Goal: Transaction & Acquisition: Purchase product/service

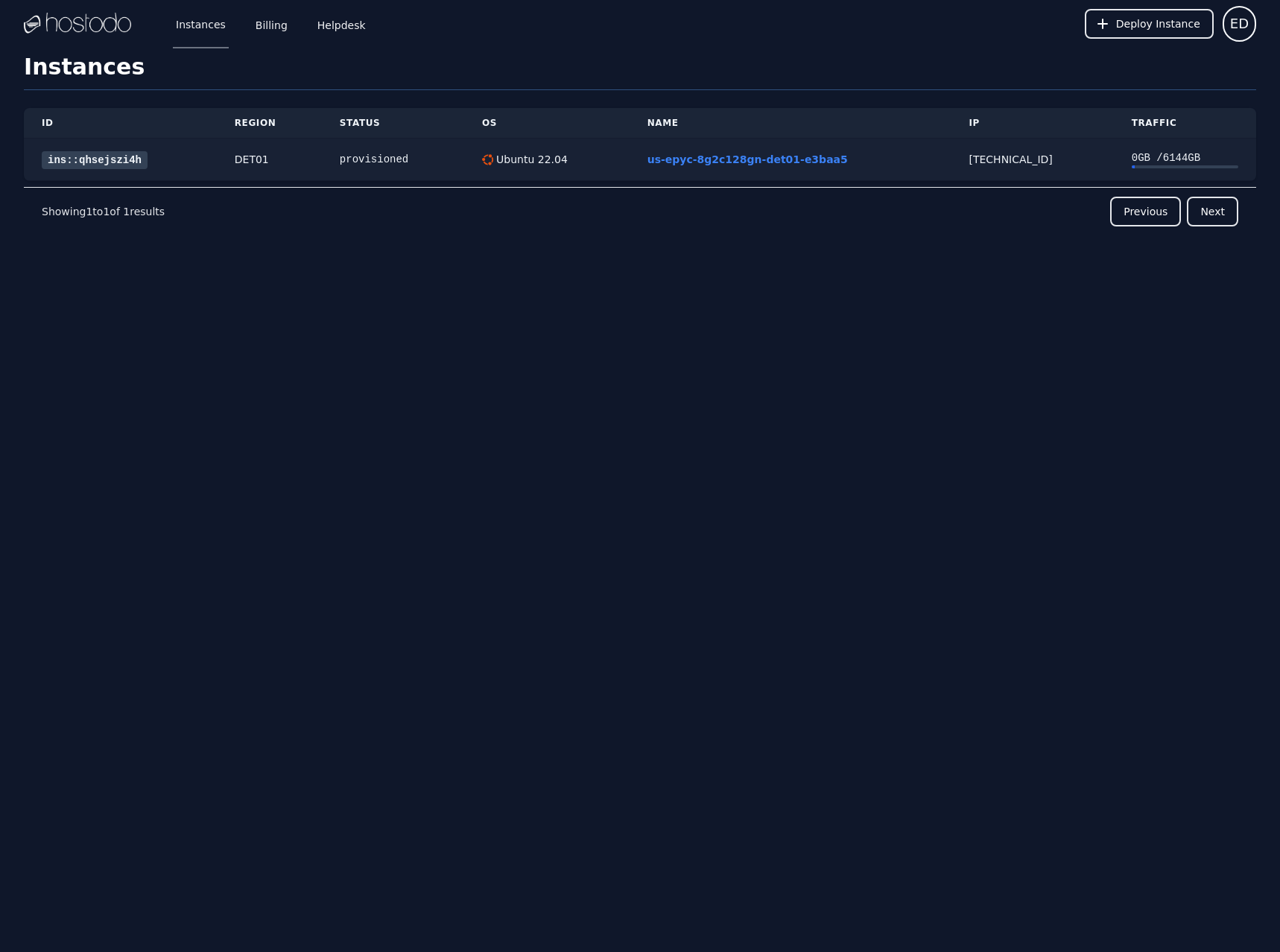
click at [100, 162] on link "ins::qhsejszi4h" at bounding box center [94, 160] width 106 height 18
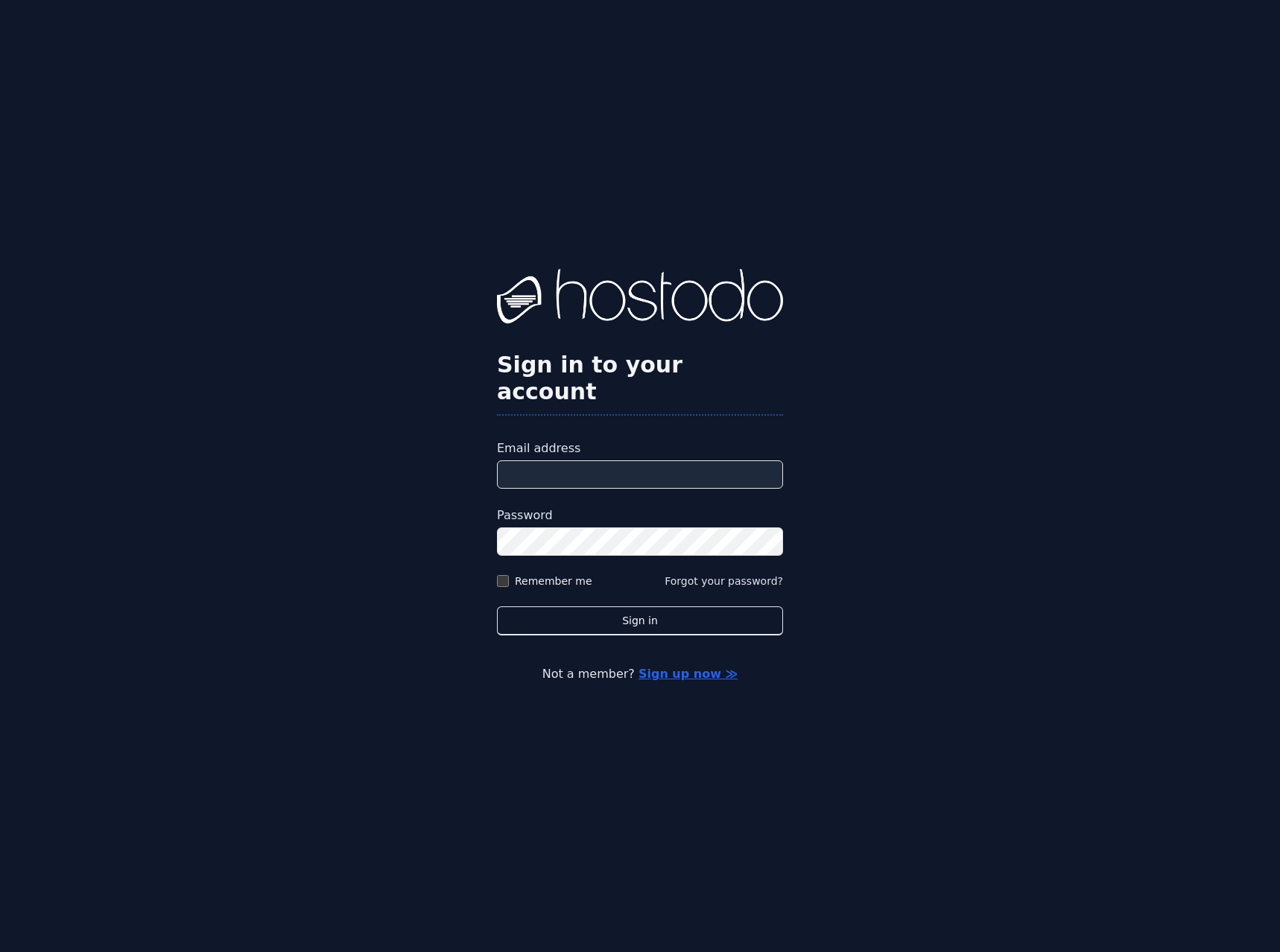
click at [633, 467] on input "Email address" at bounding box center [640, 474] width 286 height 28
type input "**********"
click at [616, 607] on button "Sign in" at bounding box center [640, 621] width 286 height 29
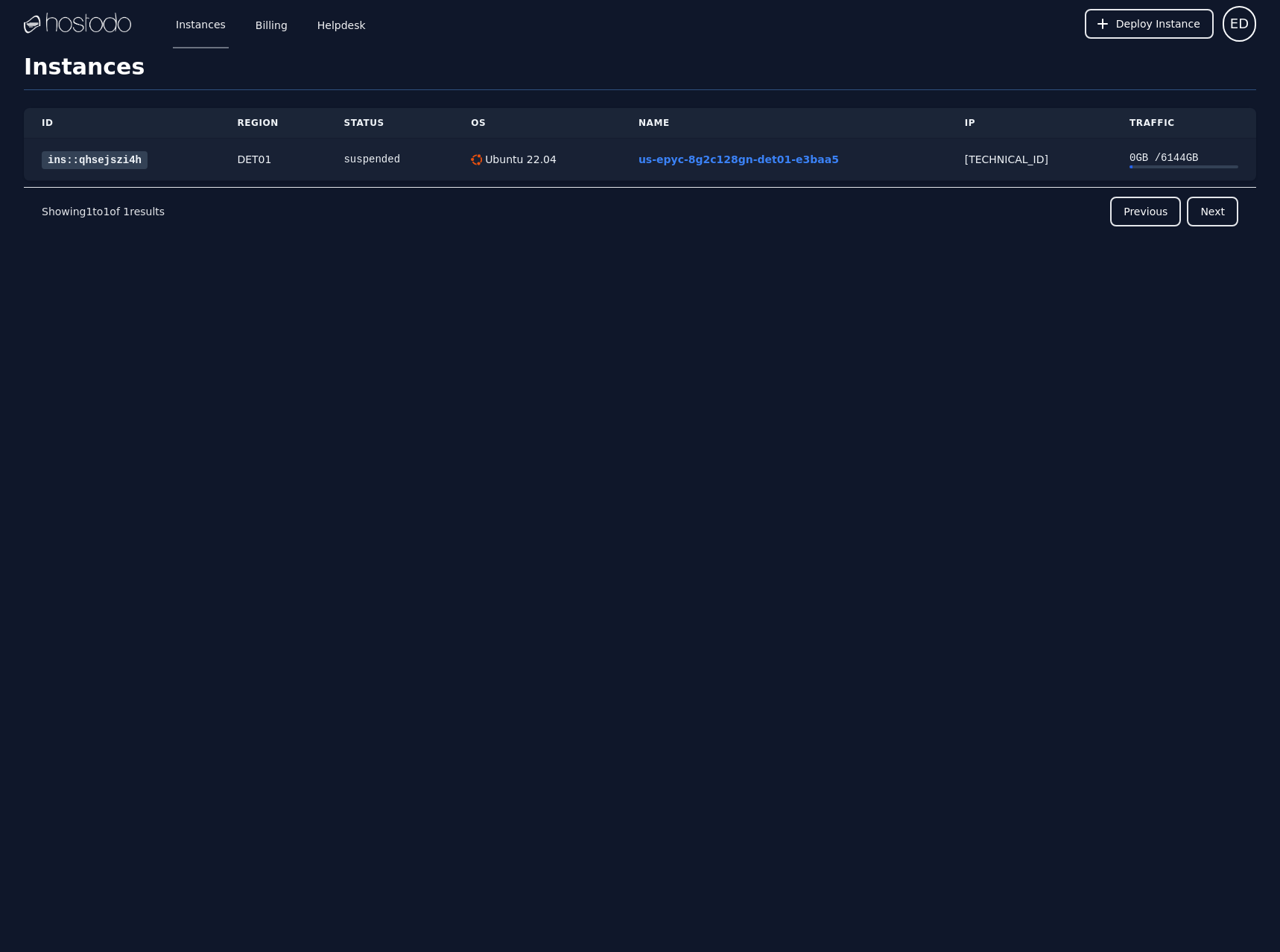
click at [111, 157] on link "ins::qhsejszi4h" at bounding box center [94, 160] width 106 height 18
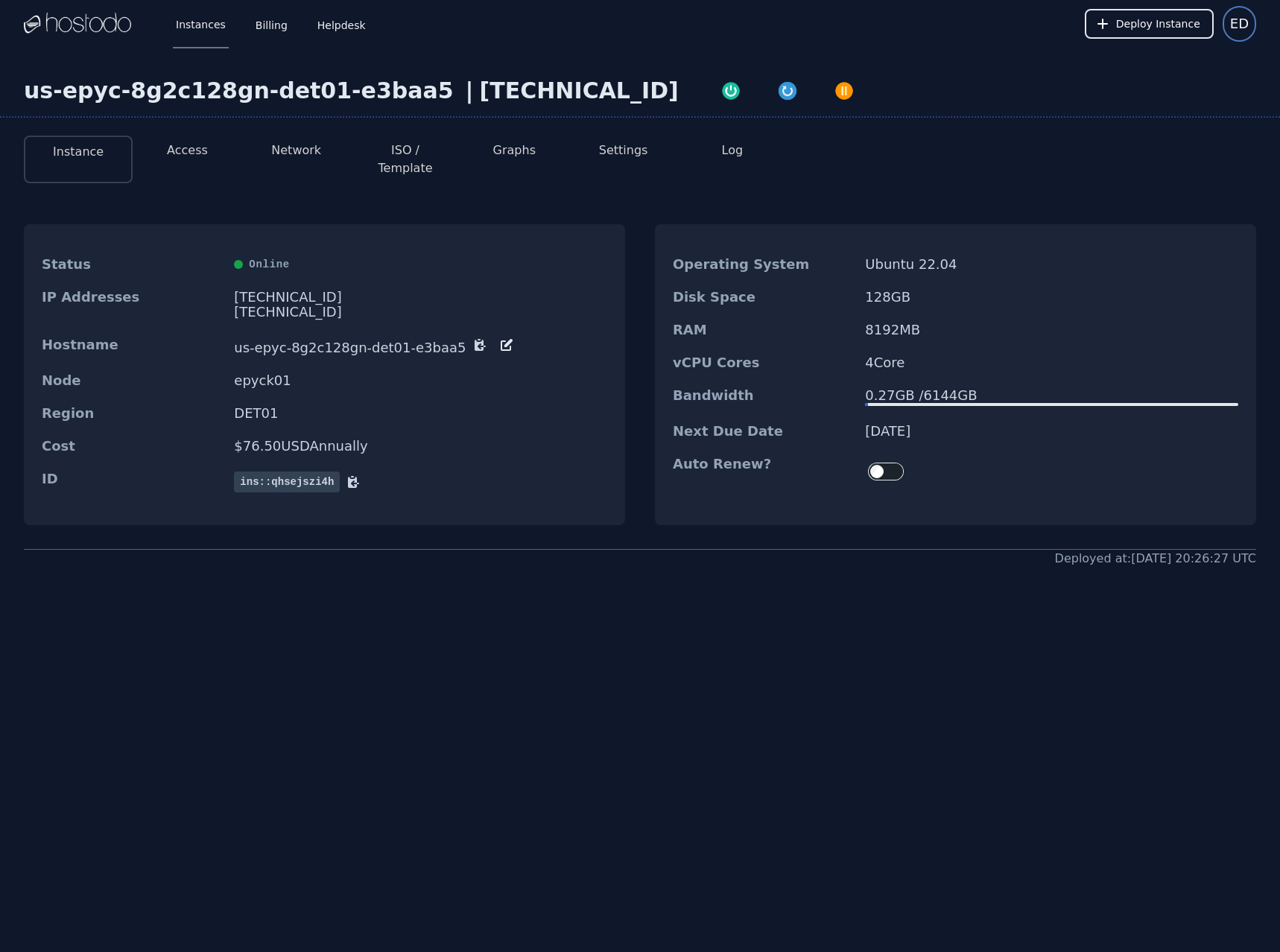
click at [1241, 24] on span "ED" at bounding box center [1239, 23] width 19 height 21
click at [1147, 64] on button "Settings" at bounding box center [1184, 64] width 143 height 27
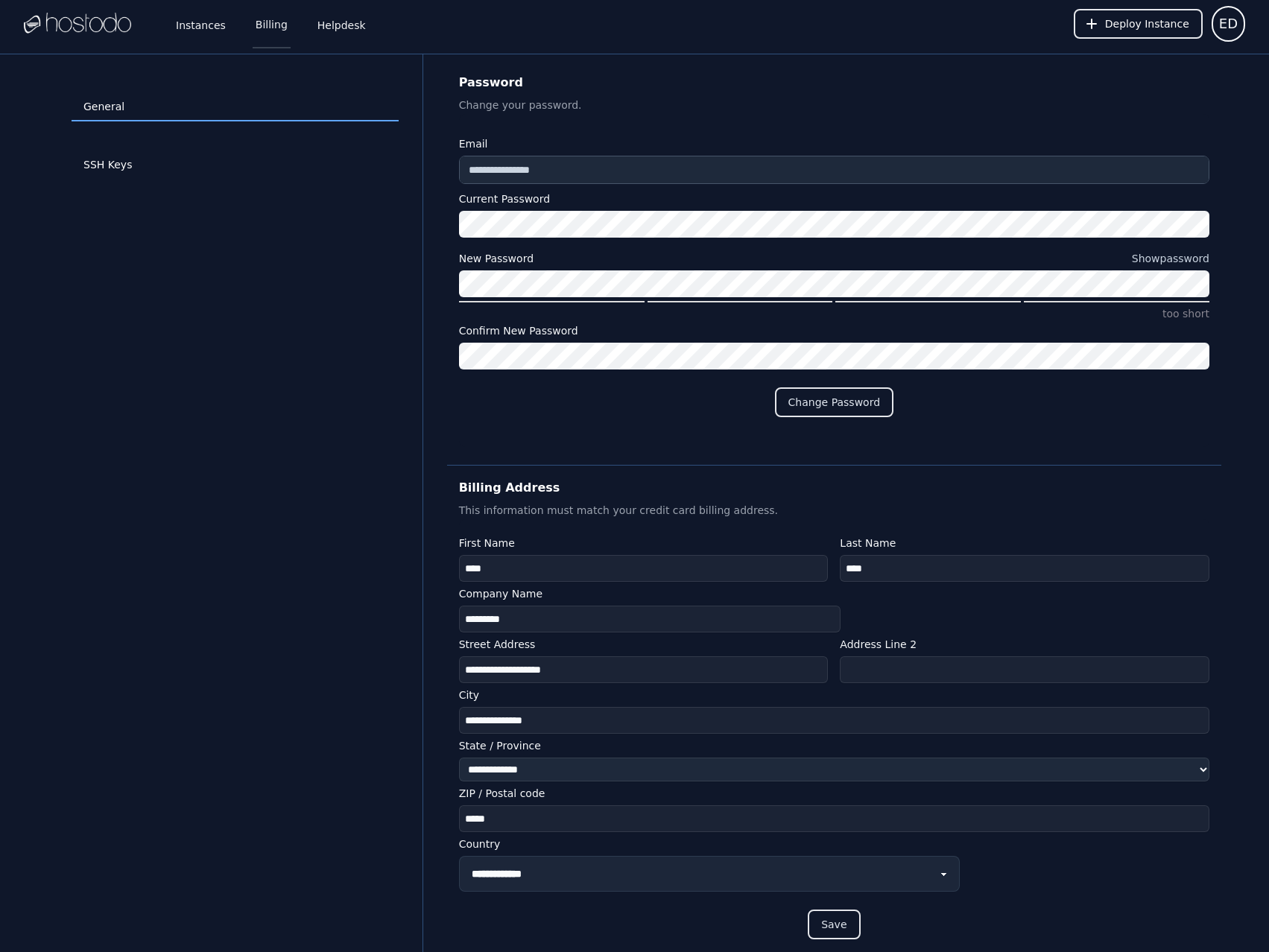
click at [260, 19] on link "Billing" at bounding box center [272, 23] width 38 height 49
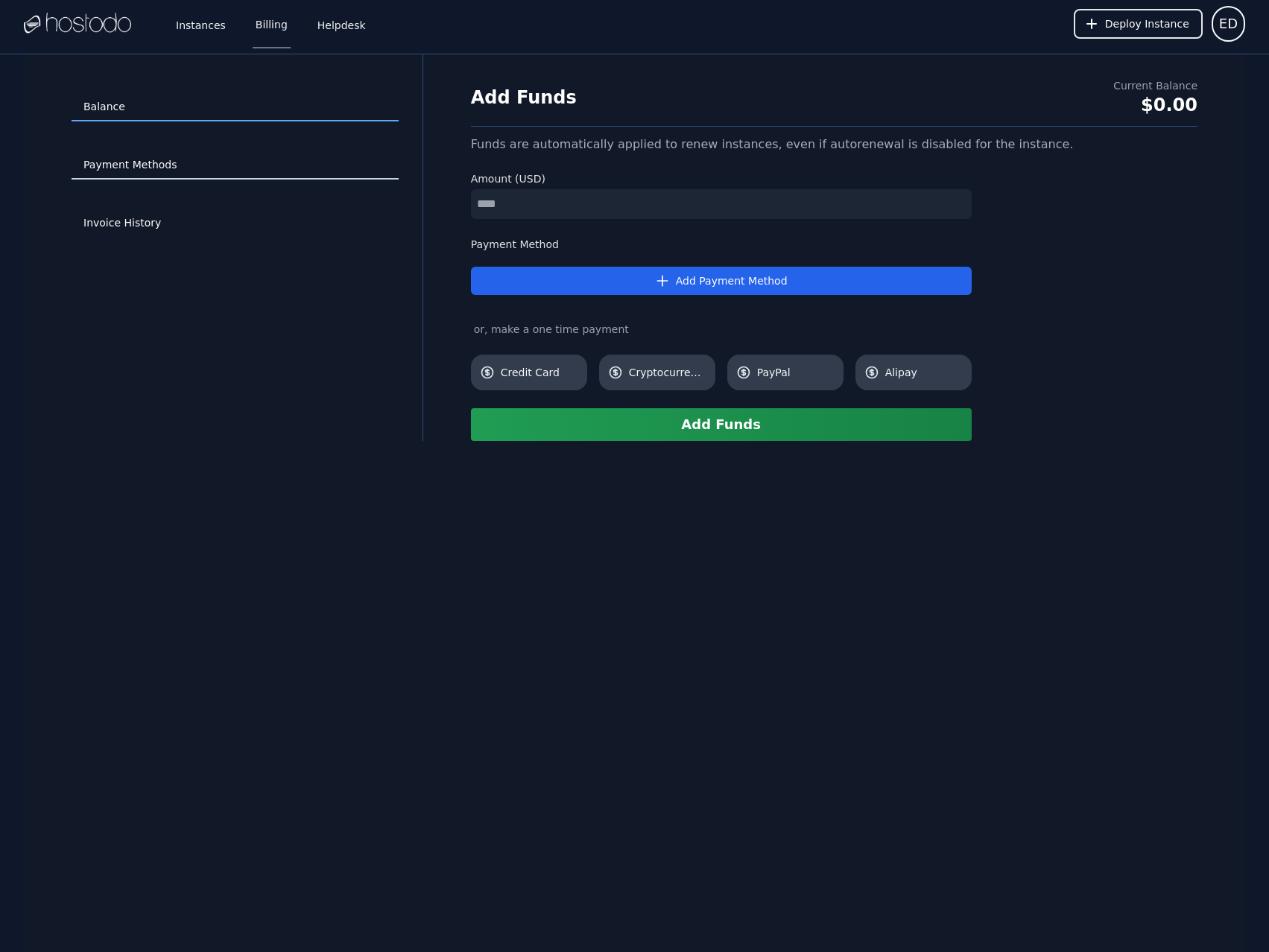
click at [144, 170] on link "Payment Methods" at bounding box center [236, 165] width 327 height 28
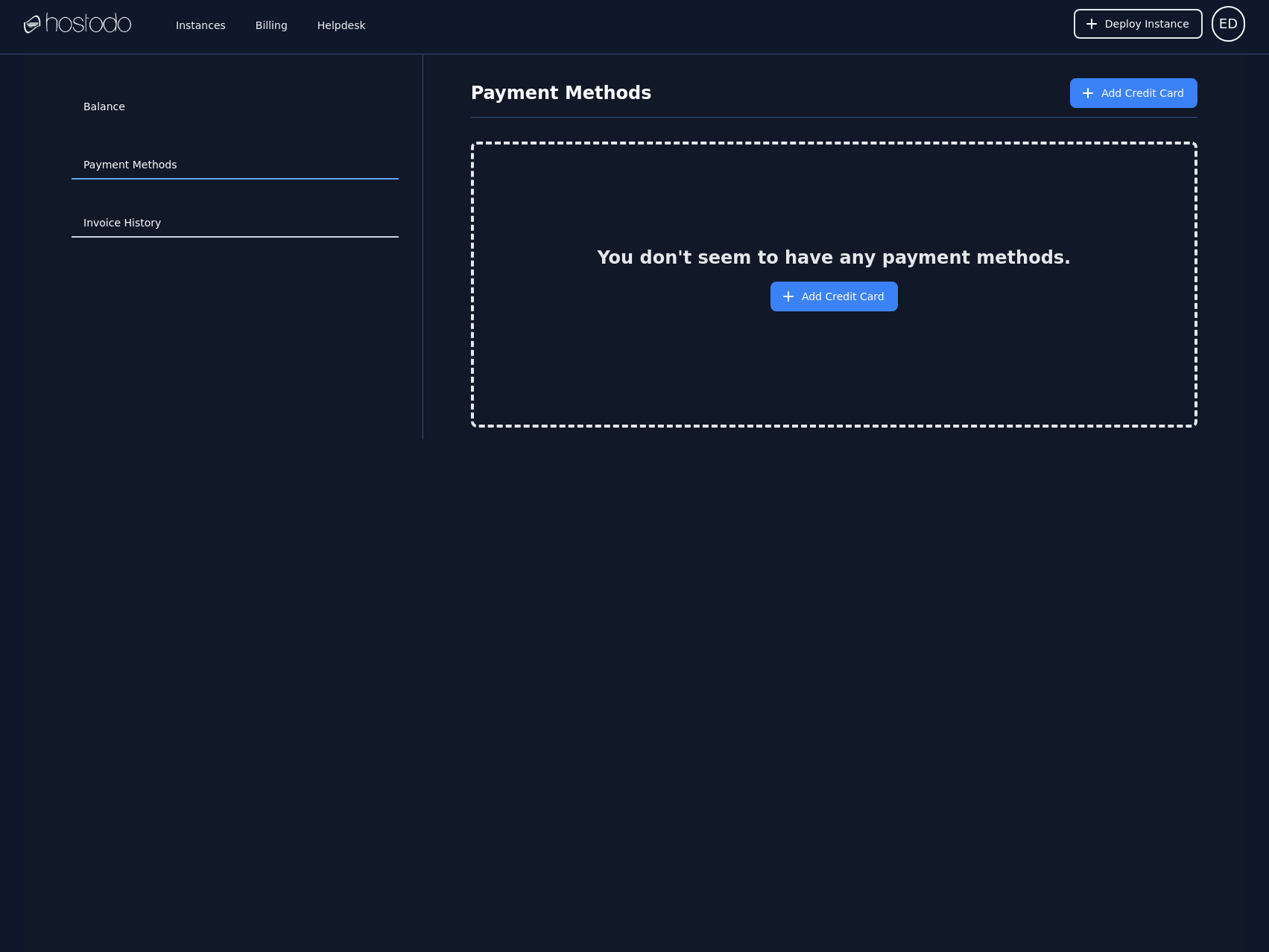
click at [130, 229] on link "Invoice History" at bounding box center [236, 223] width 327 height 28
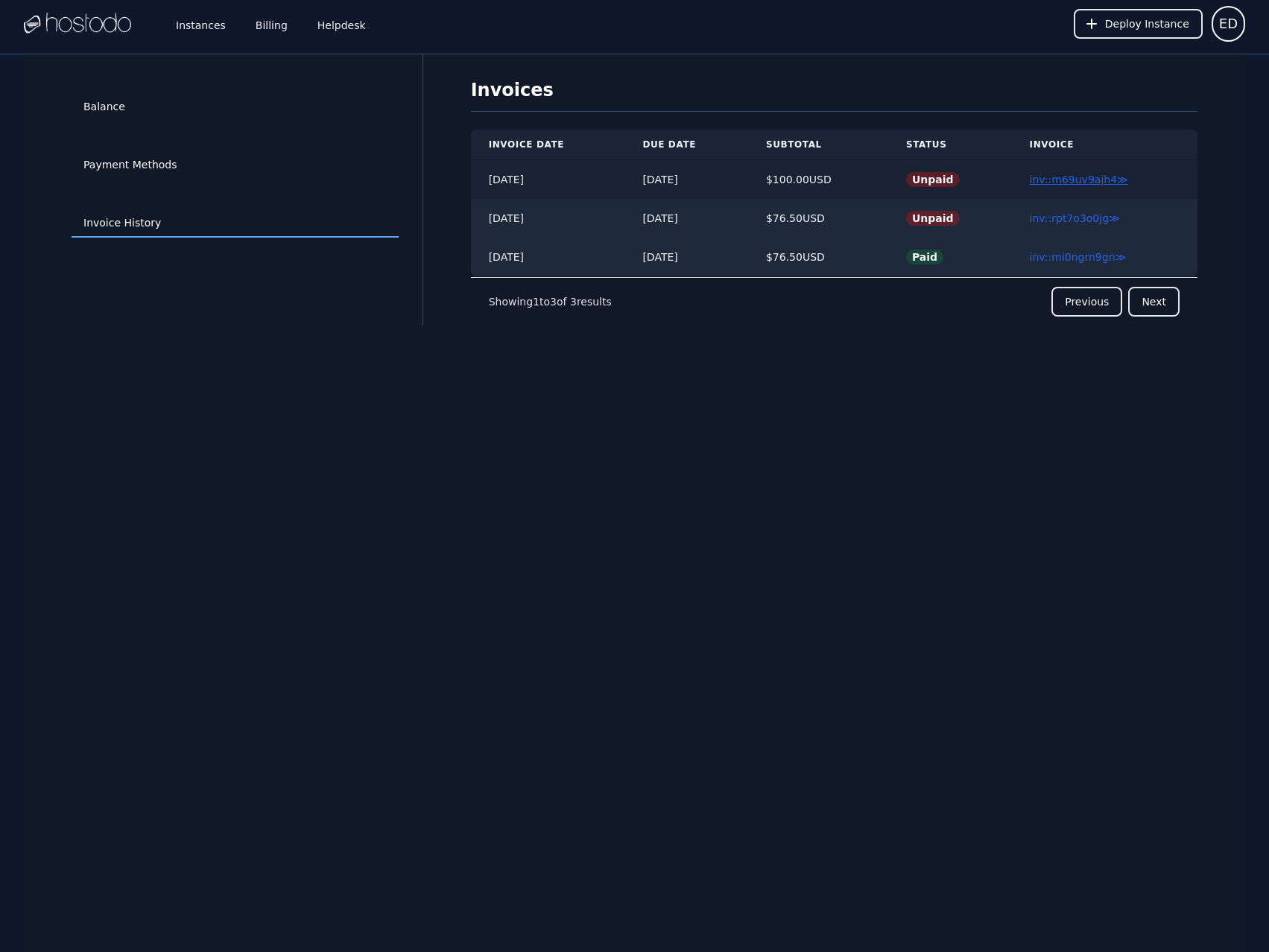
click at [1095, 179] on link "inv::m69uv9ajh4 ≫" at bounding box center [1078, 179] width 98 height 12
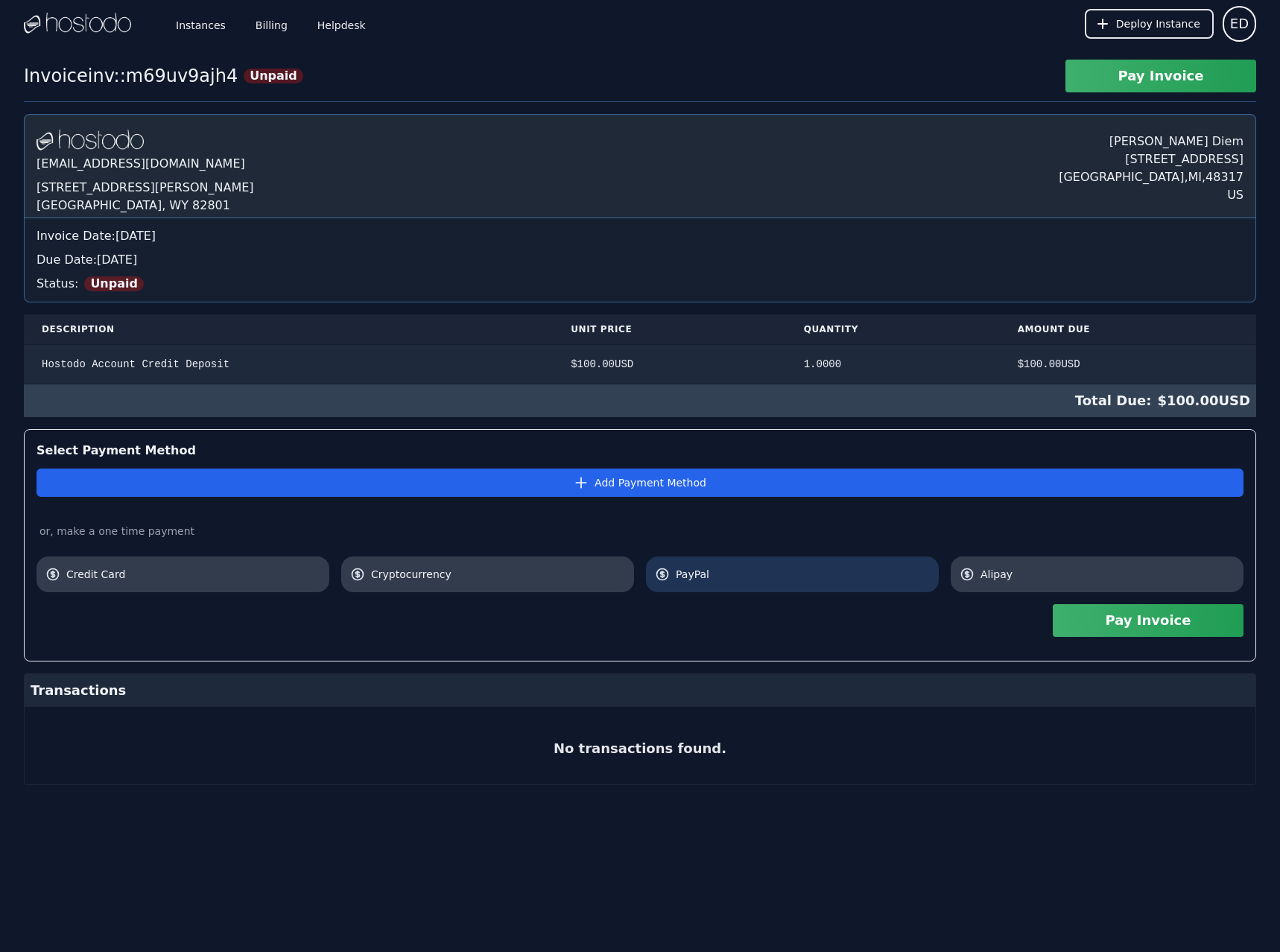
click at [728, 575] on span "PayPal" at bounding box center [803, 574] width 254 height 15
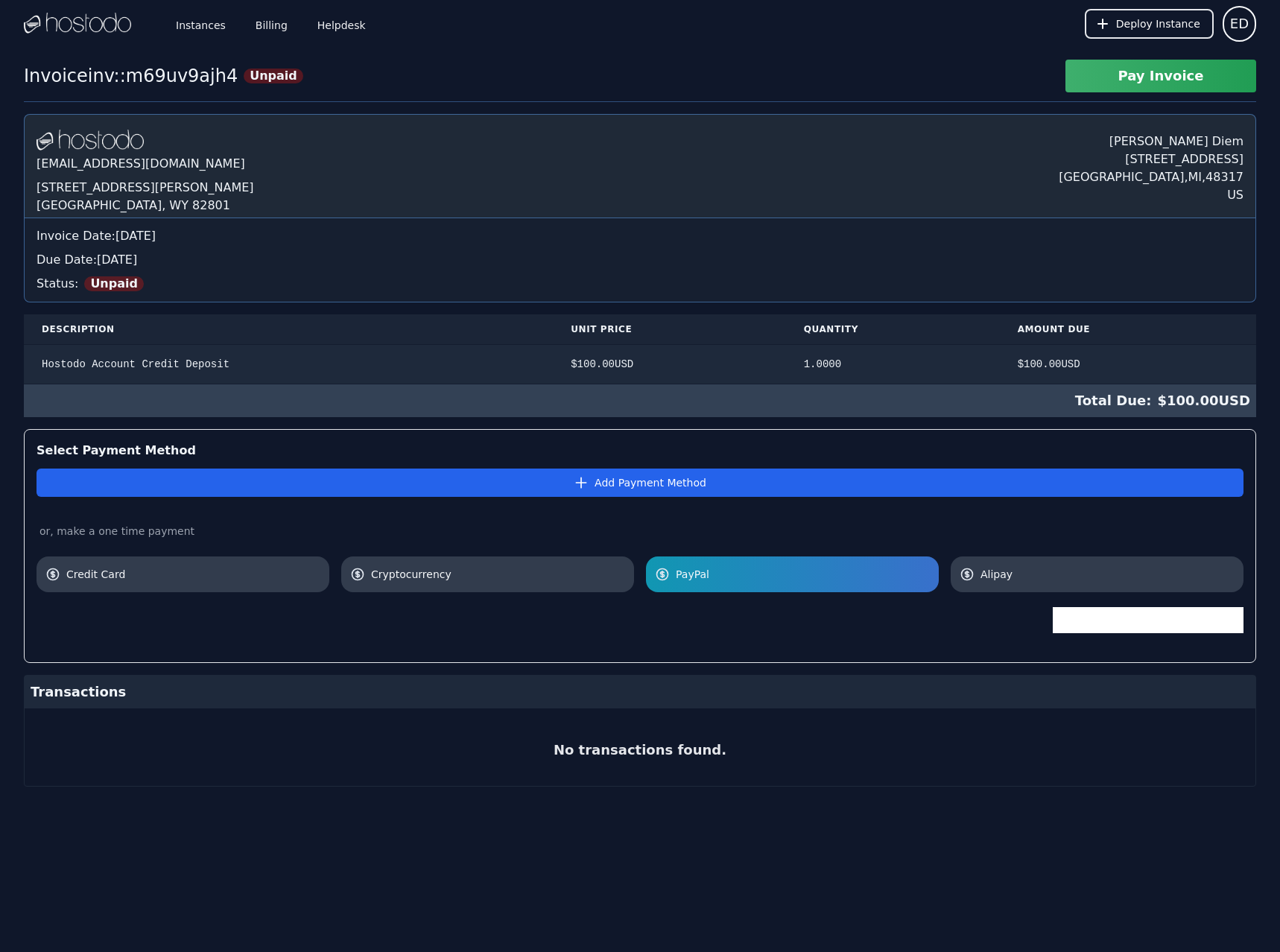
drag, startPoint x: 768, startPoint y: 282, endPoint x: 737, endPoint y: 316, distance: 46.0
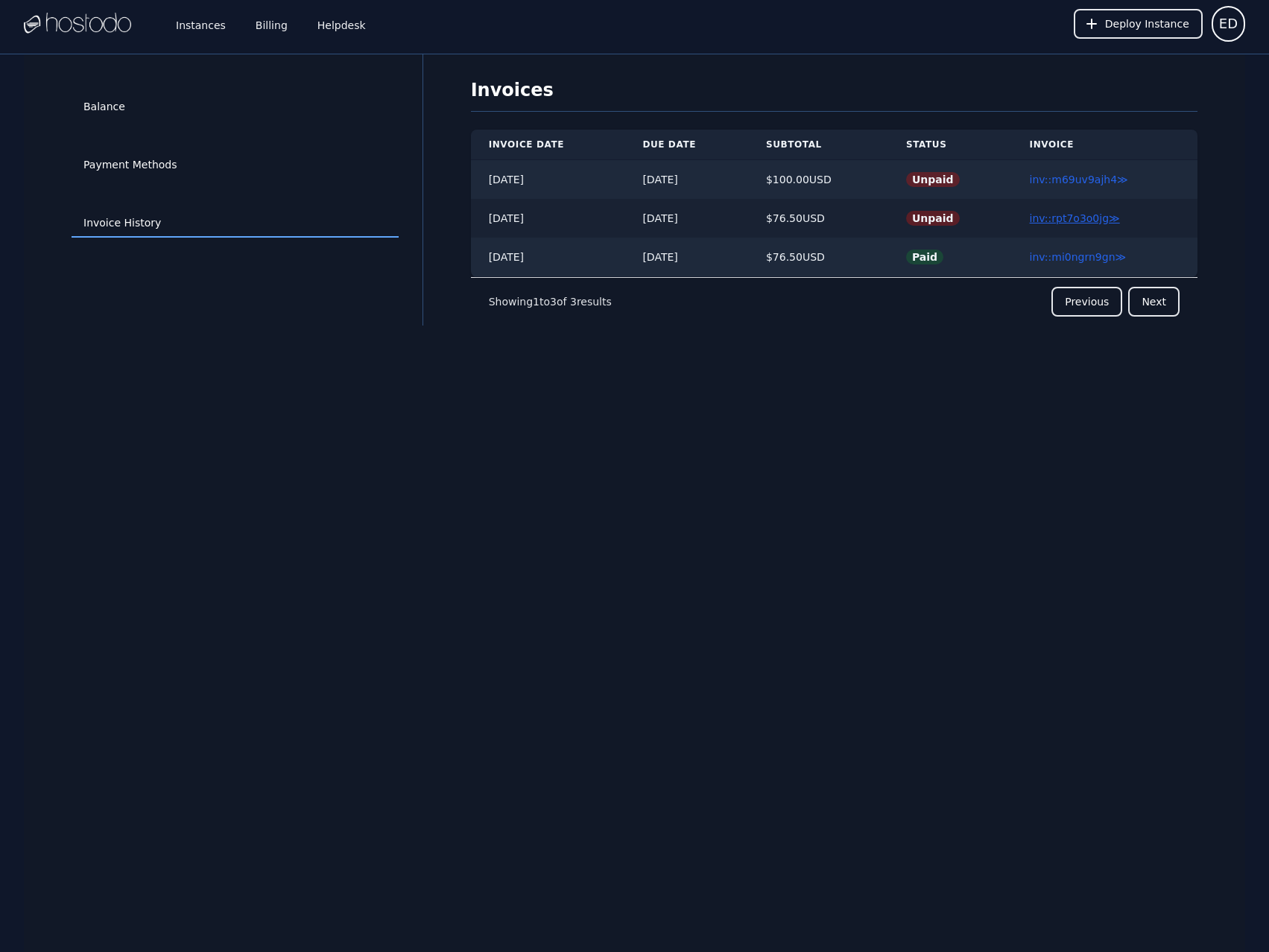
click at [1068, 212] on link "inv::rpt7o3o0jg ≫" at bounding box center [1075, 218] width 90 height 12
click at [1074, 218] on link "inv::rpt7o3o0jg ≫" at bounding box center [1075, 218] width 90 height 12
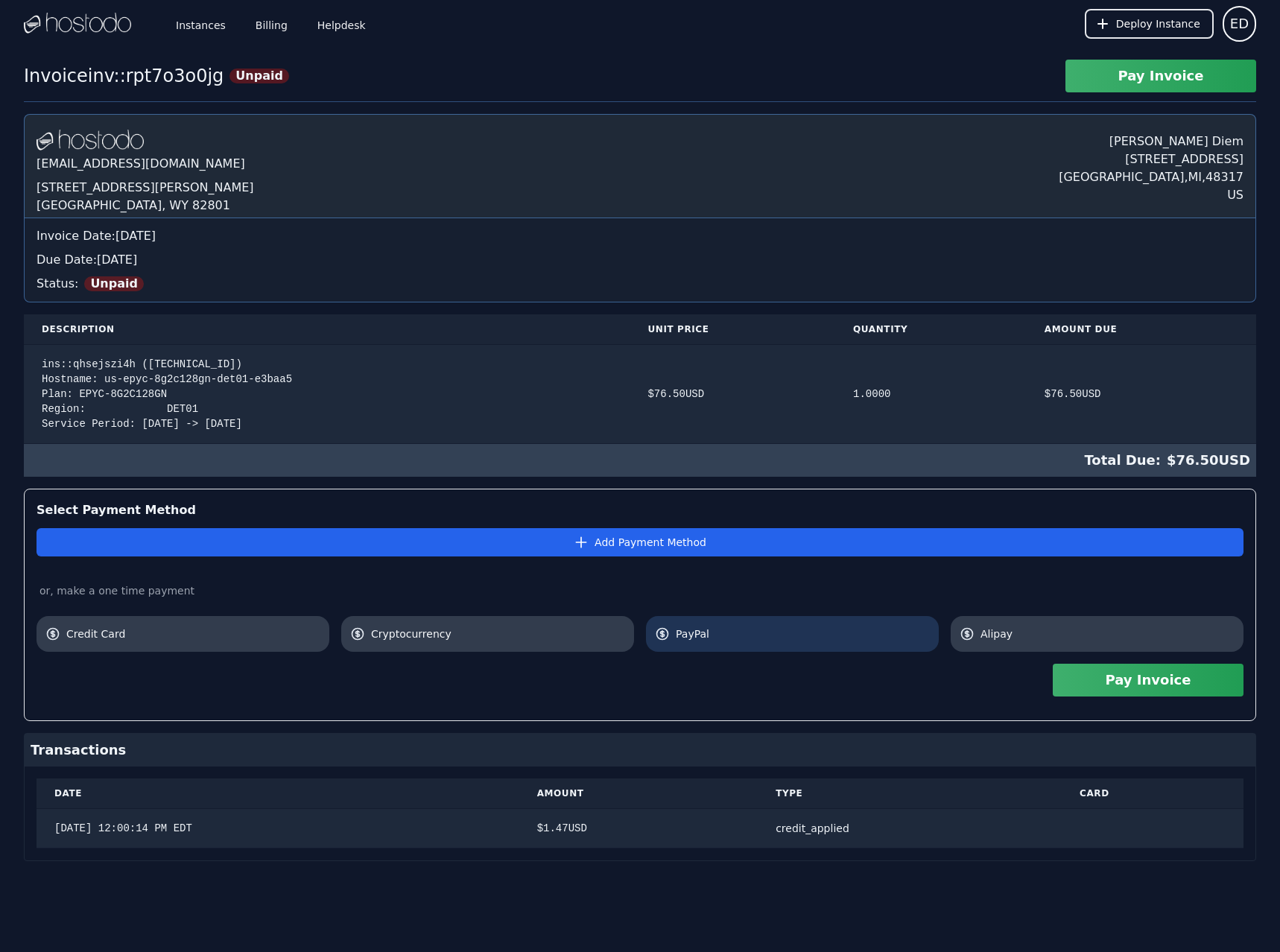
click at [807, 632] on span "PayPal" at bounding box center [803, 634] width 254 height 15
click at [813, 643] on link "PayPal" at bounding box center [793, 634] width 293 height 36
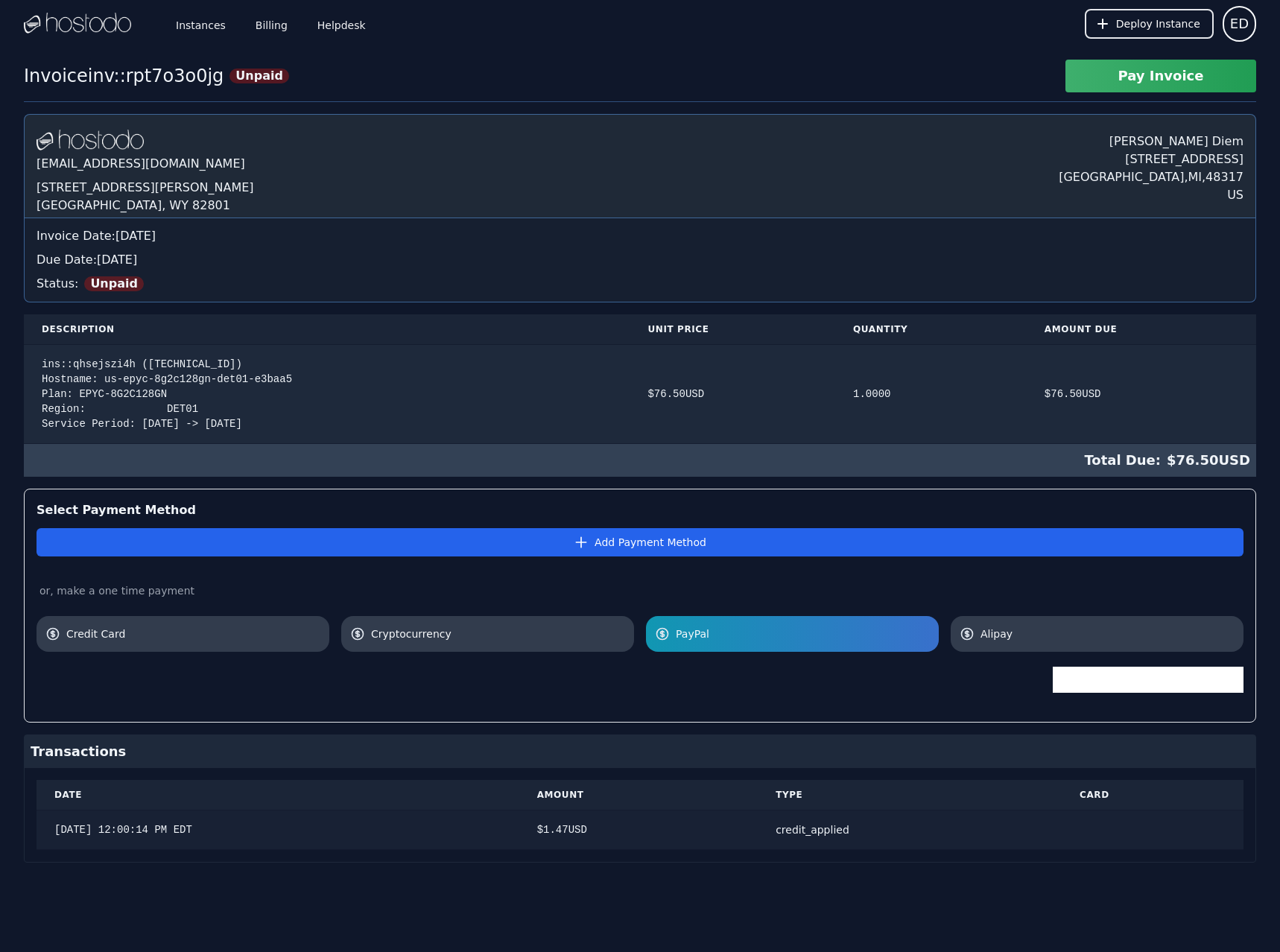
drag, startPoint x: 529, startPoint y: 824, endPoint x: 900, endPoint y: 835, distance: 371.2
click at [890, 838] on tr "9/6/2025, 12:00:14 PM EDT $ 1.47 USD credit_applied" at bounding box center [640, 831] width 1207 height 40
click at [900, 834] on div "credit_applied" at bounding box center [910, 830] width 268 height 15
click at [260, 31] on link "Billing" at bounding box center [271, 23] width 38 height 49
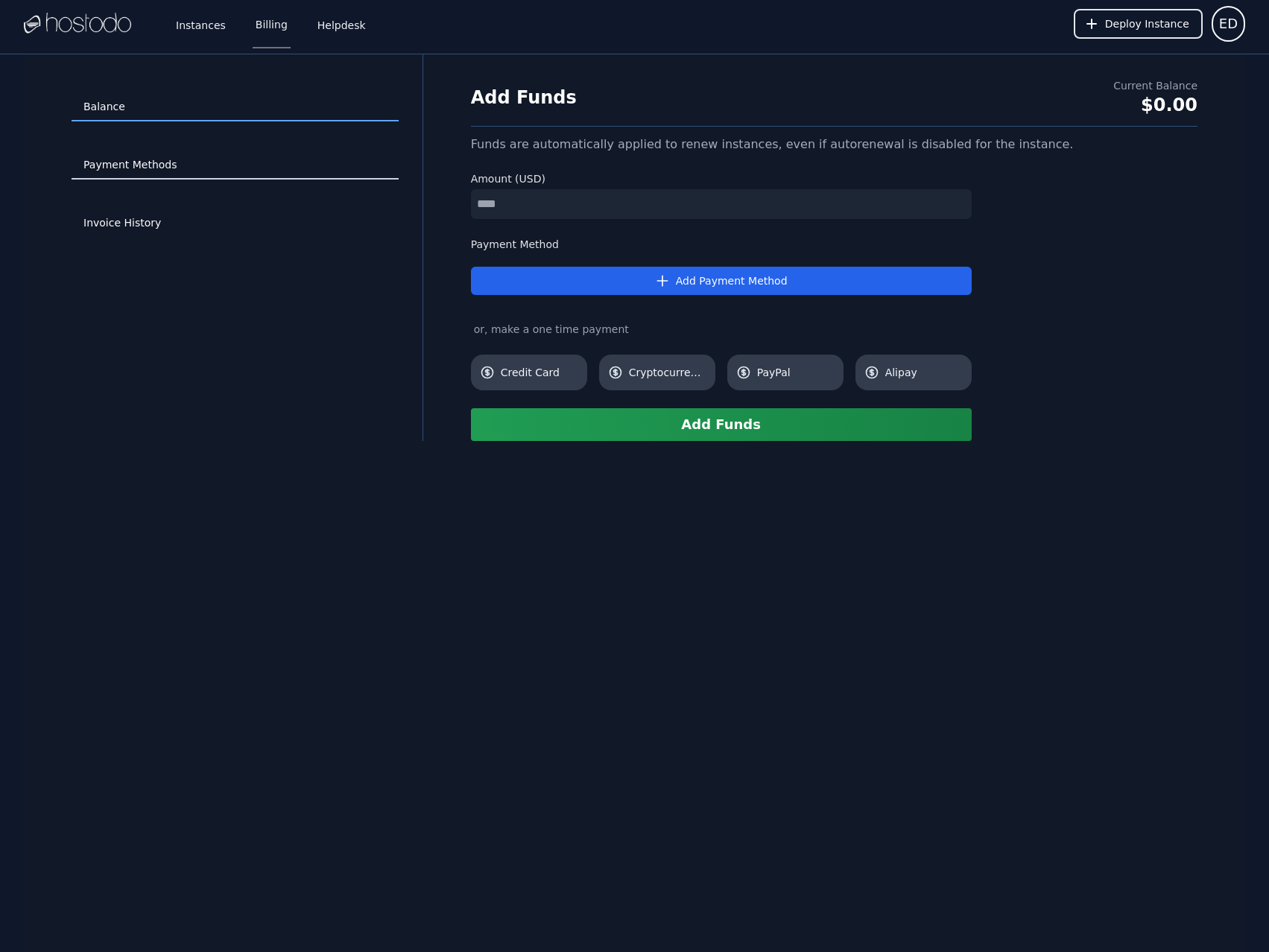
click at [140, 172] on link "Payment Methods" at bounding box center [236, 165] width 327 height 28
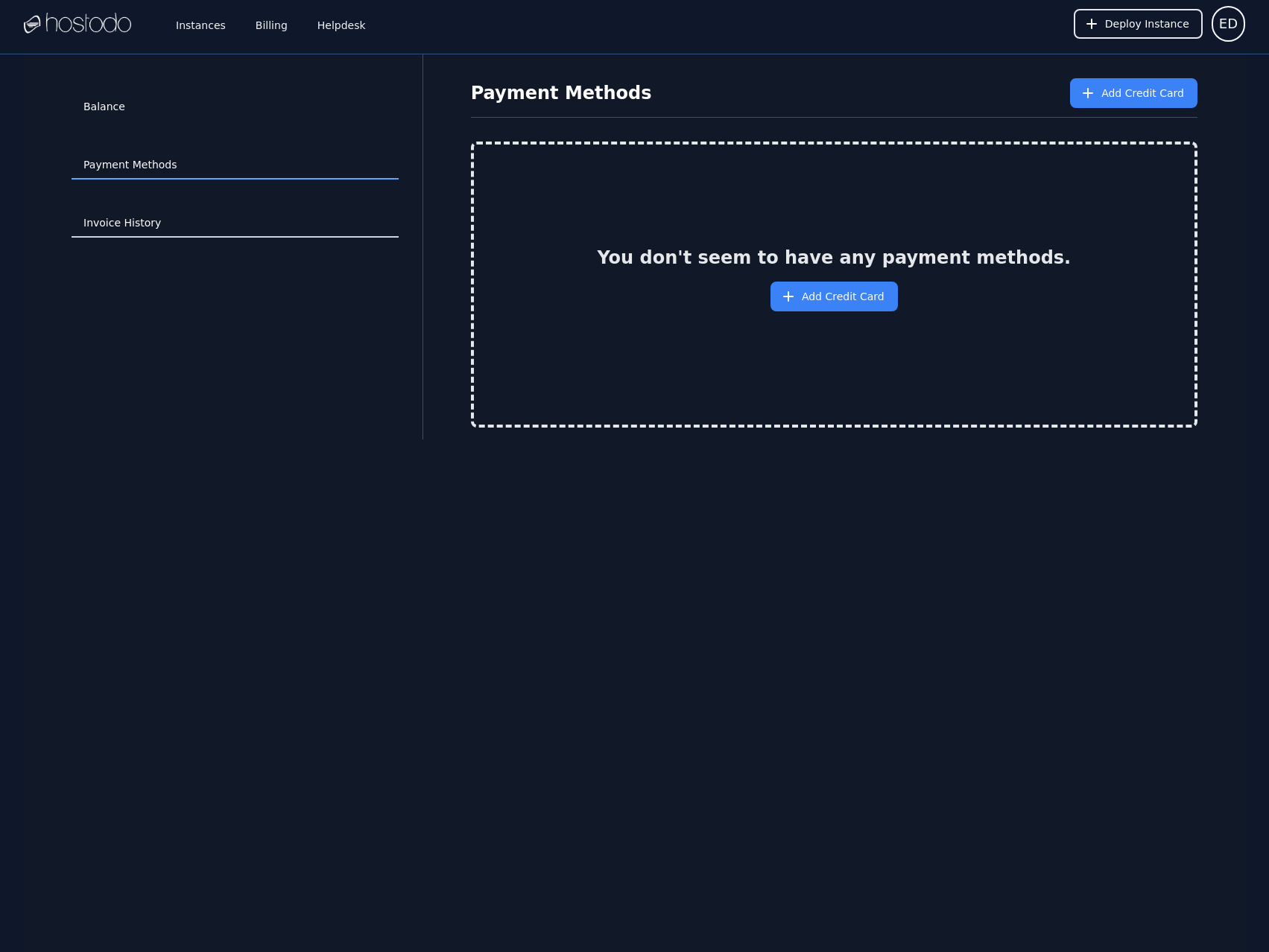
click at [140, 228] on link "Invoice History" at bounding box center [236, 223] width 327 height 28
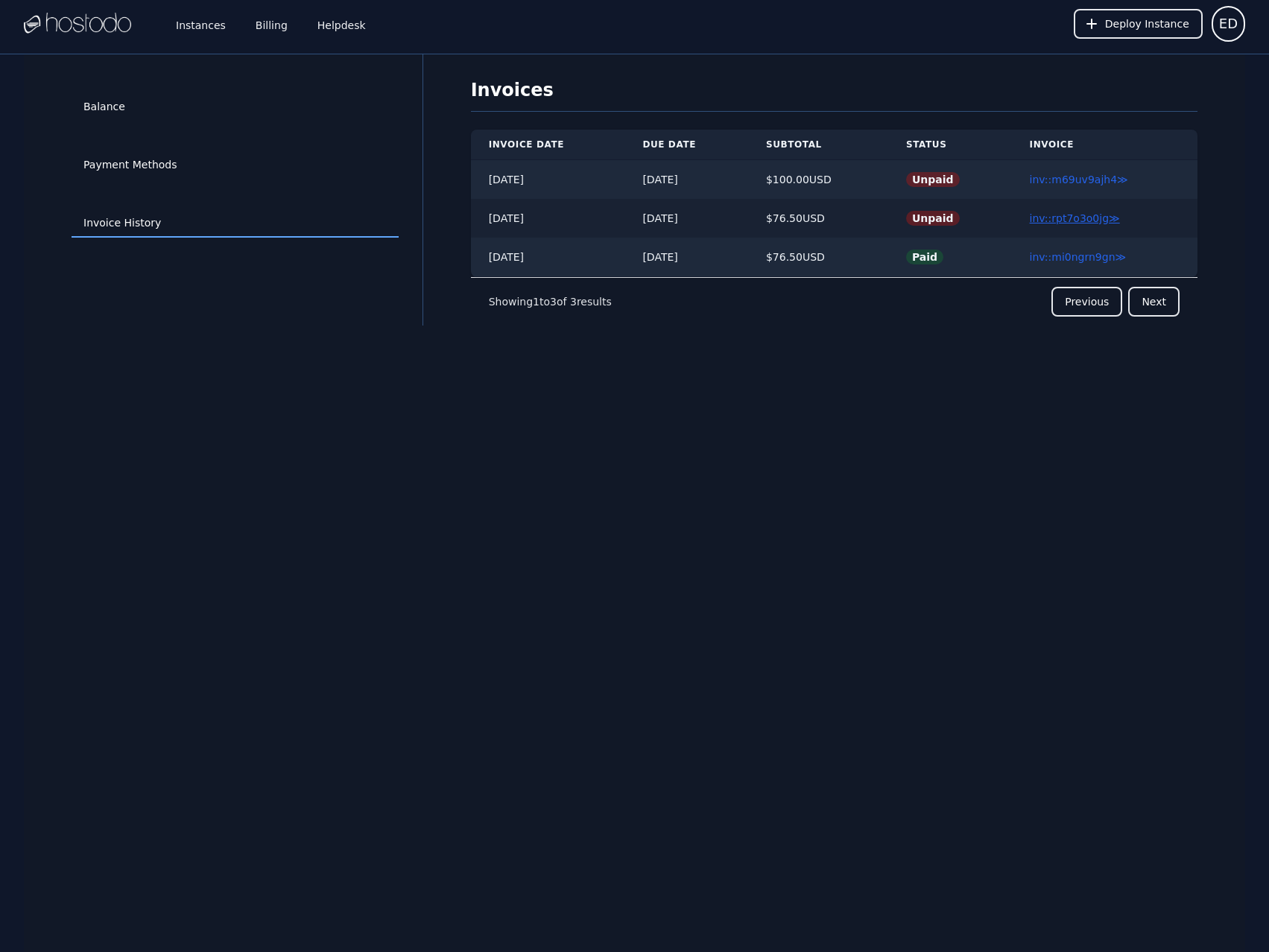
click at [1061, 224] on link "inv::rpt7o3o0jg ≫" at bounding box center [1075, 218] width 90 height 12
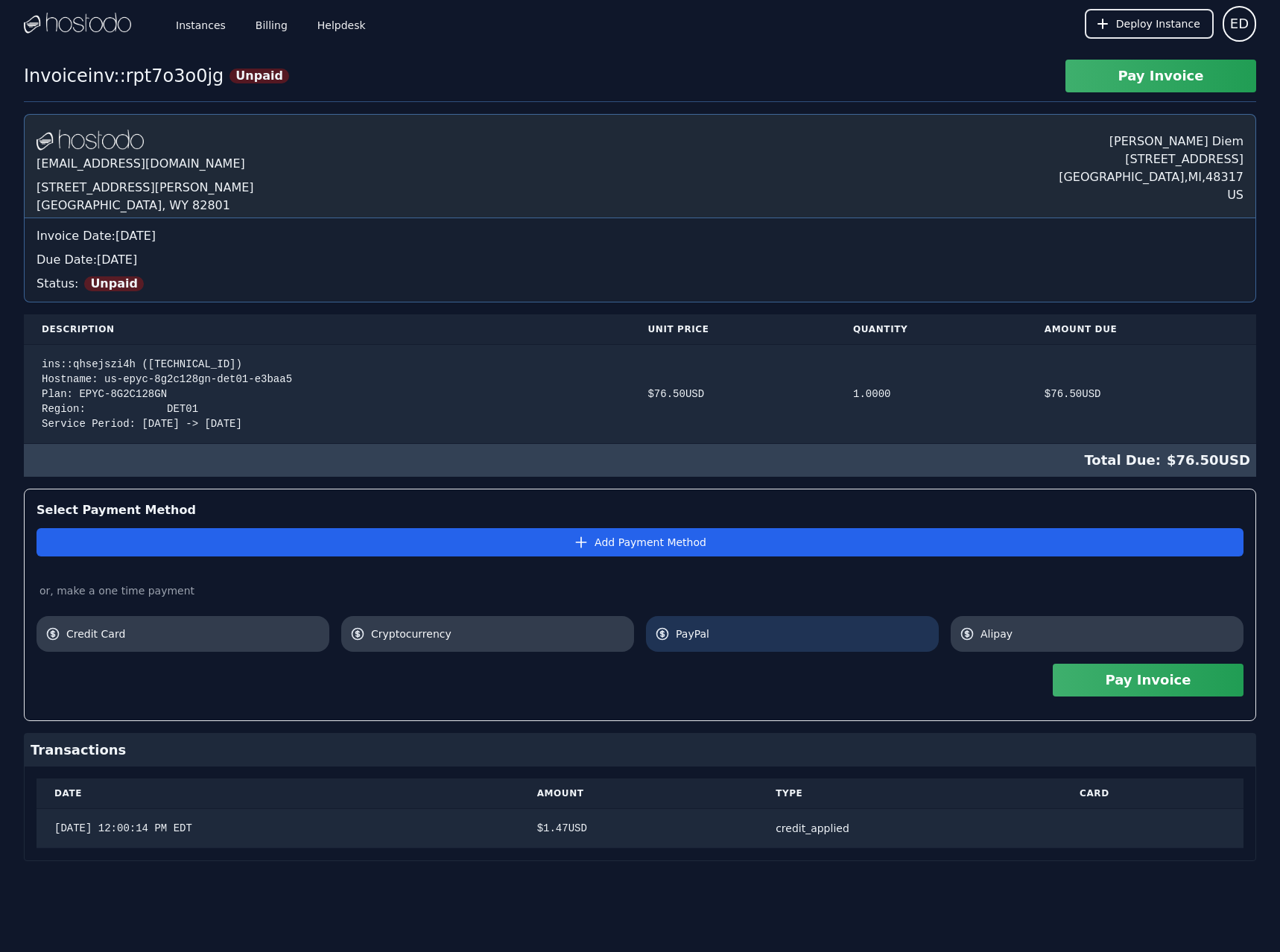
click at [847, 629] on span "PayPal" at bounding box center [803, 634] width 254 height 15
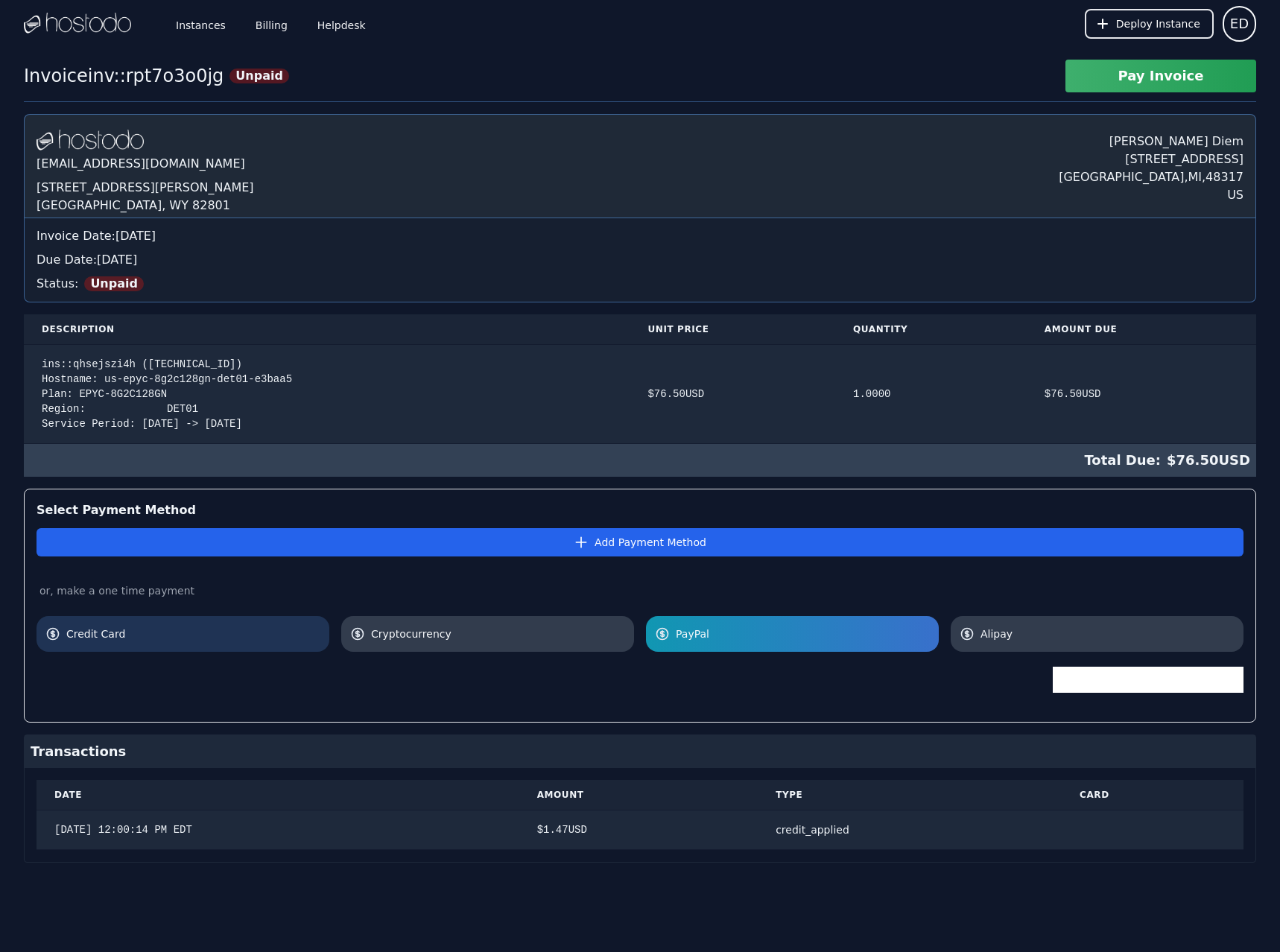
click at [274, 640] on span "Credit Card" at bounding box center [193, 634] width 254 height 15
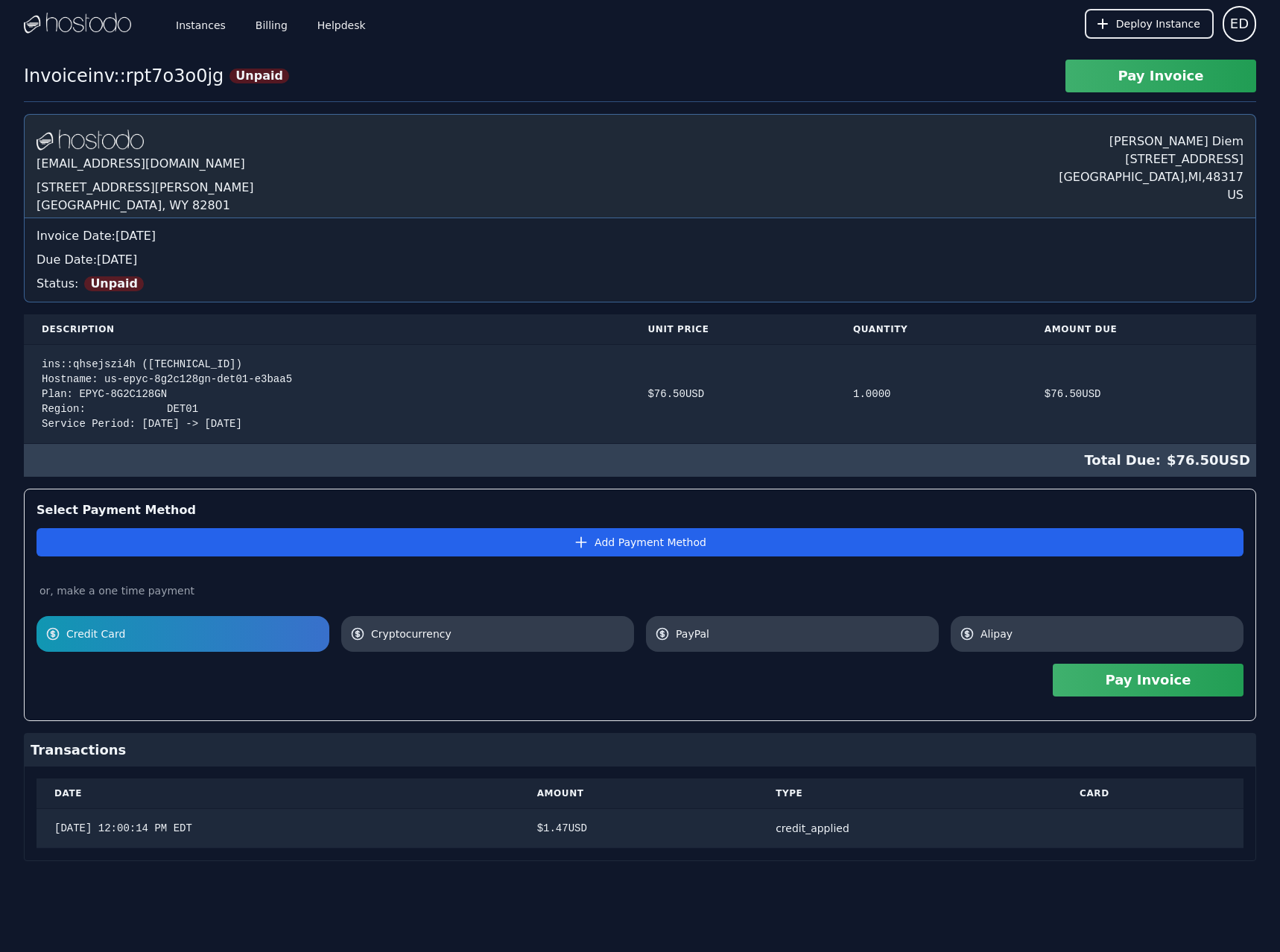
click at [1185, 677] on button "Pay Invoice" at bounding box center [1148, 680] width 191 height 32
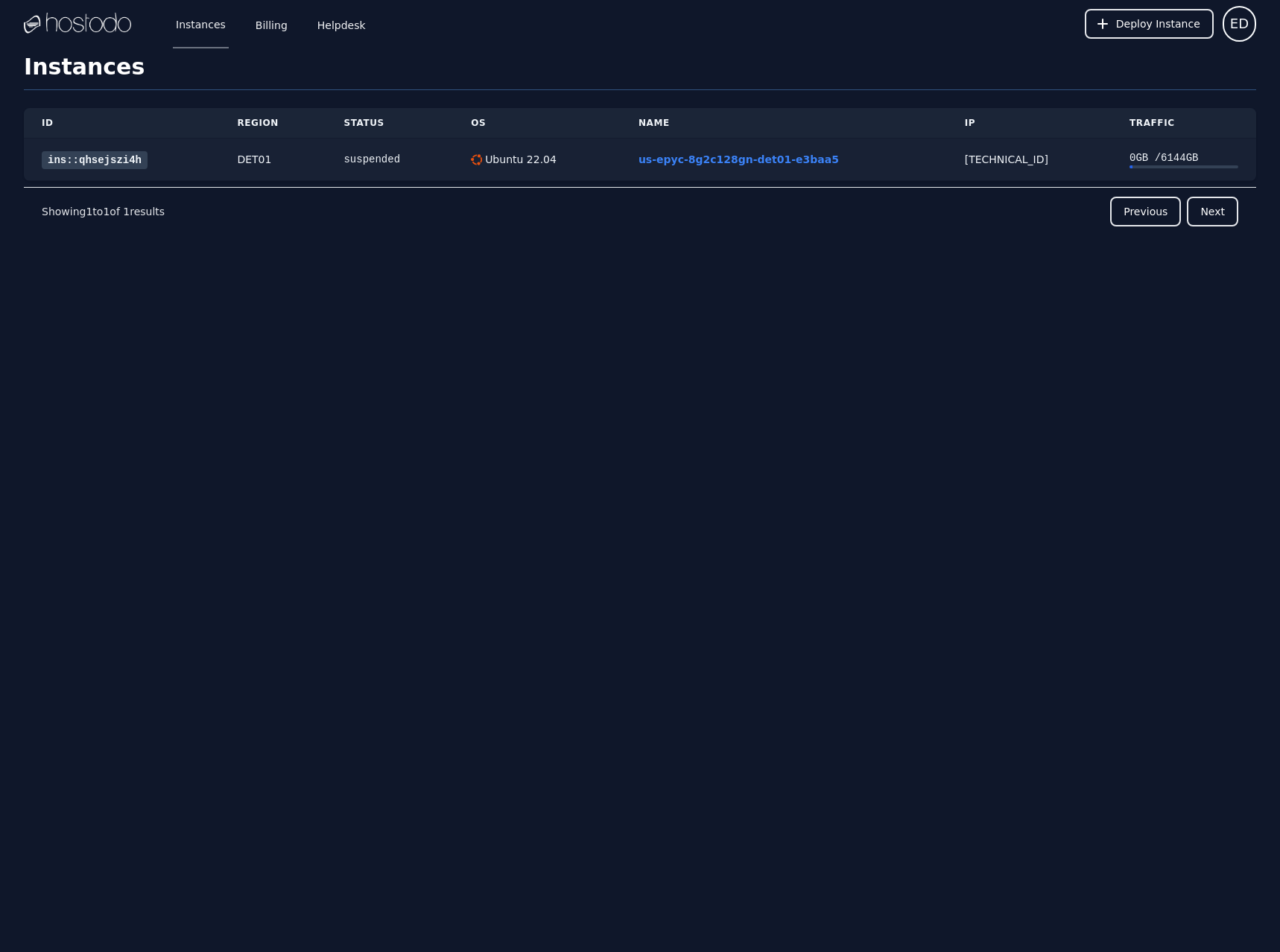
click at [105, 163] on link "ins::qhsejszi4h" at bounding box center [94, 160] width 106 height 18
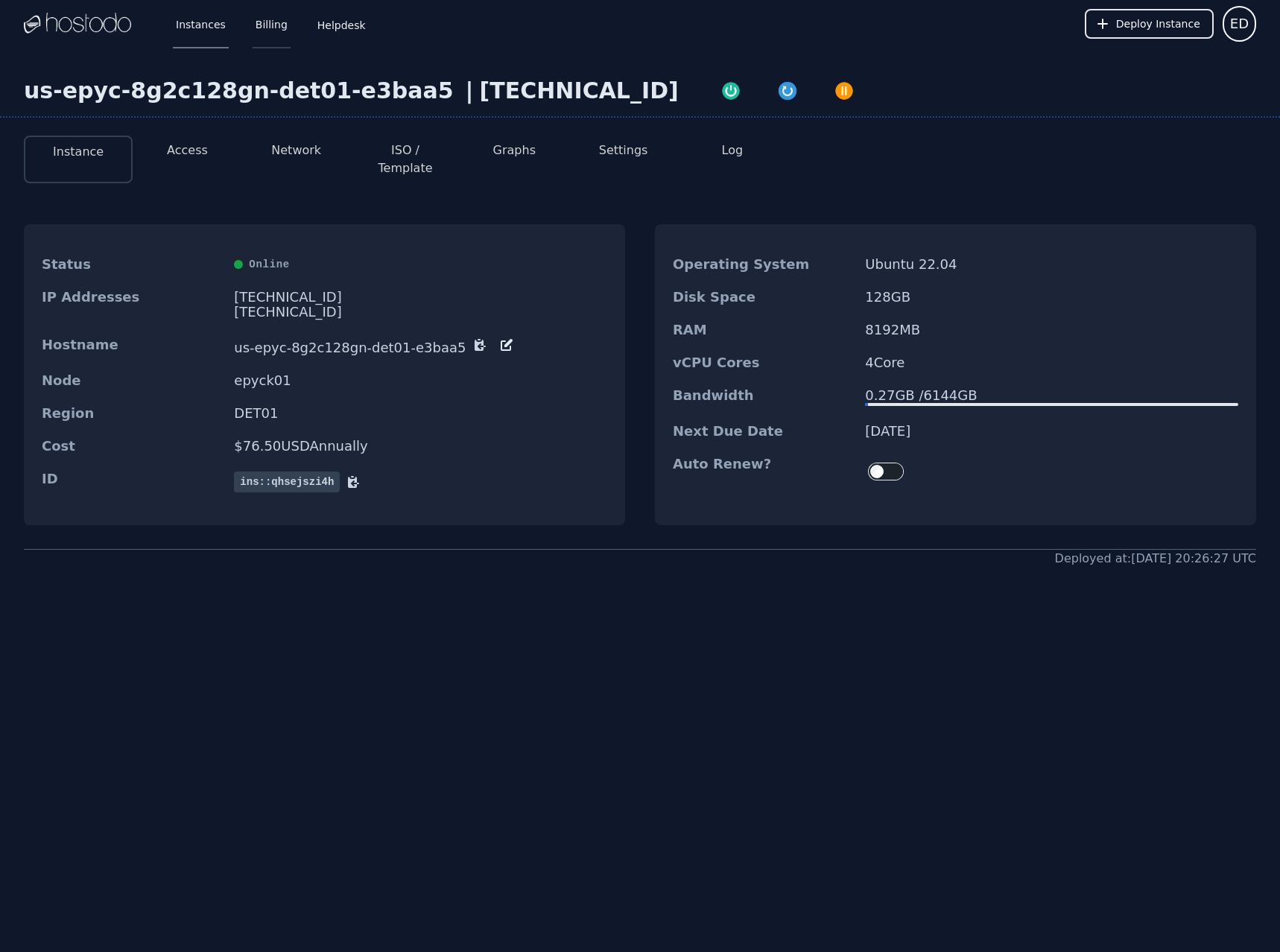
click at [263, 19] on link "Billing" at bounding box center [271, 23] width 38 height 49
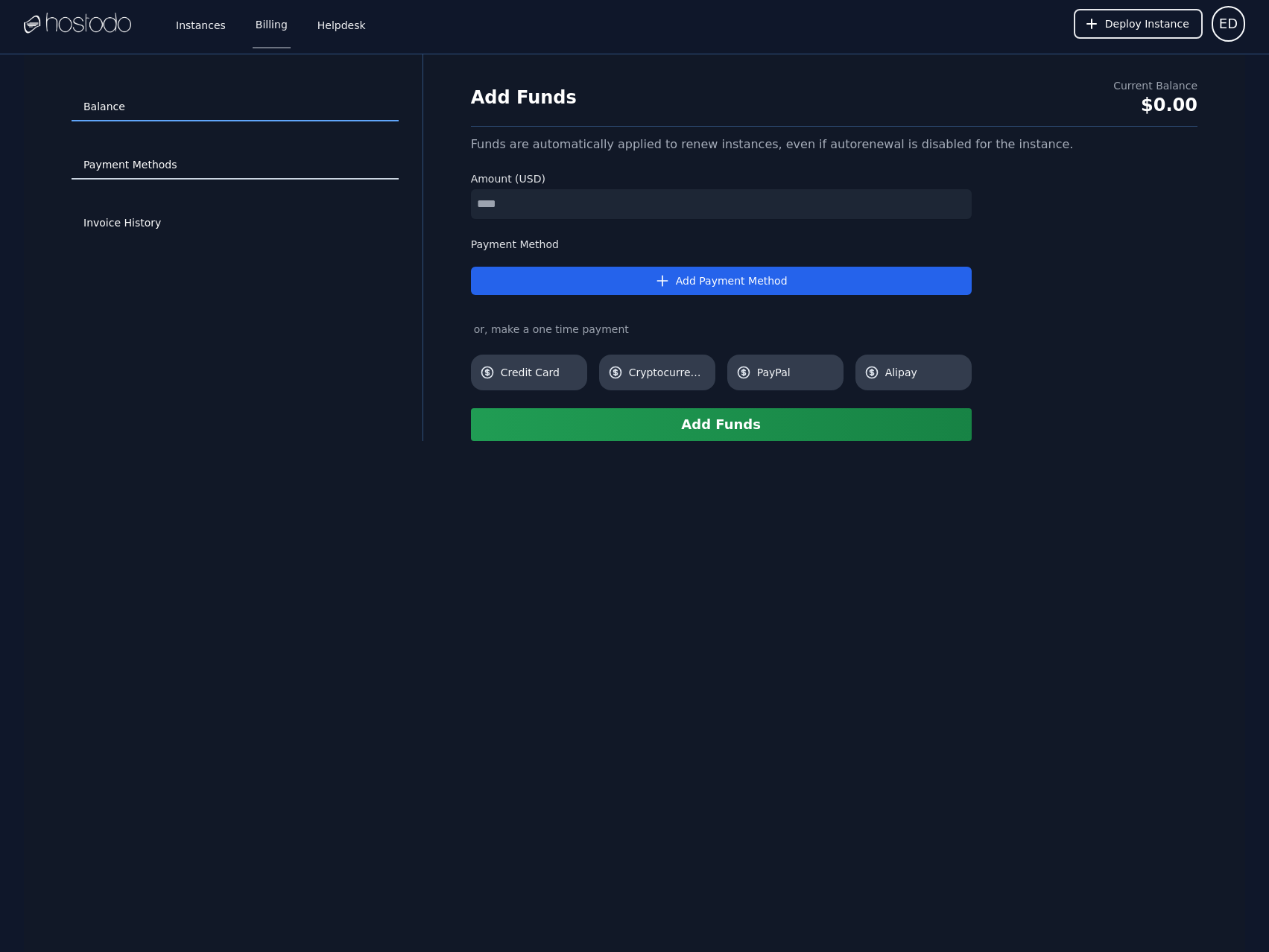
click at [143, 166] on link "Payment Methods" at bounding box center [236, 165] width 327 height 28
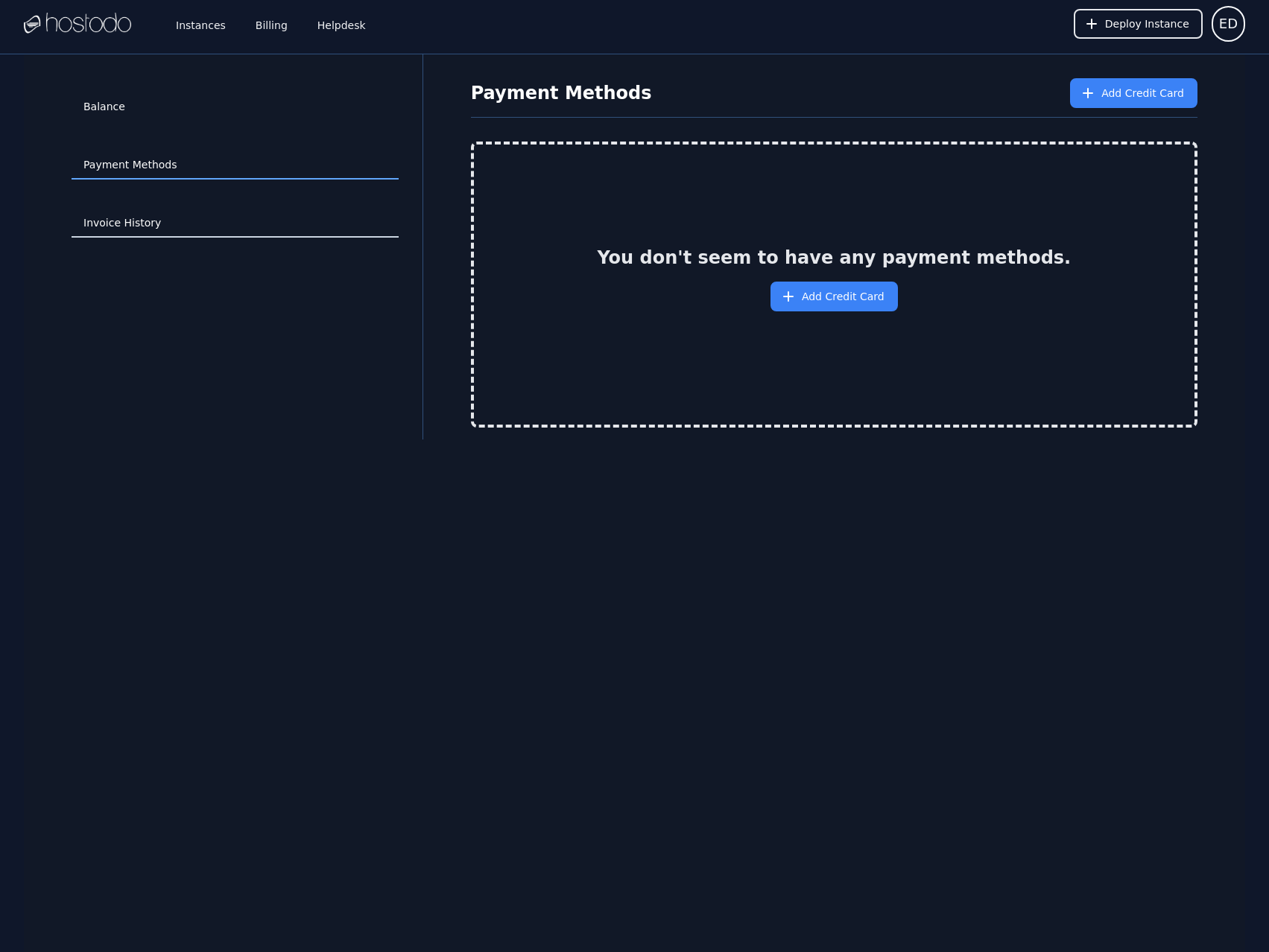
click at [142, 214] on link "Invoice History" at bounding box center [236, 223] width 327 height 28
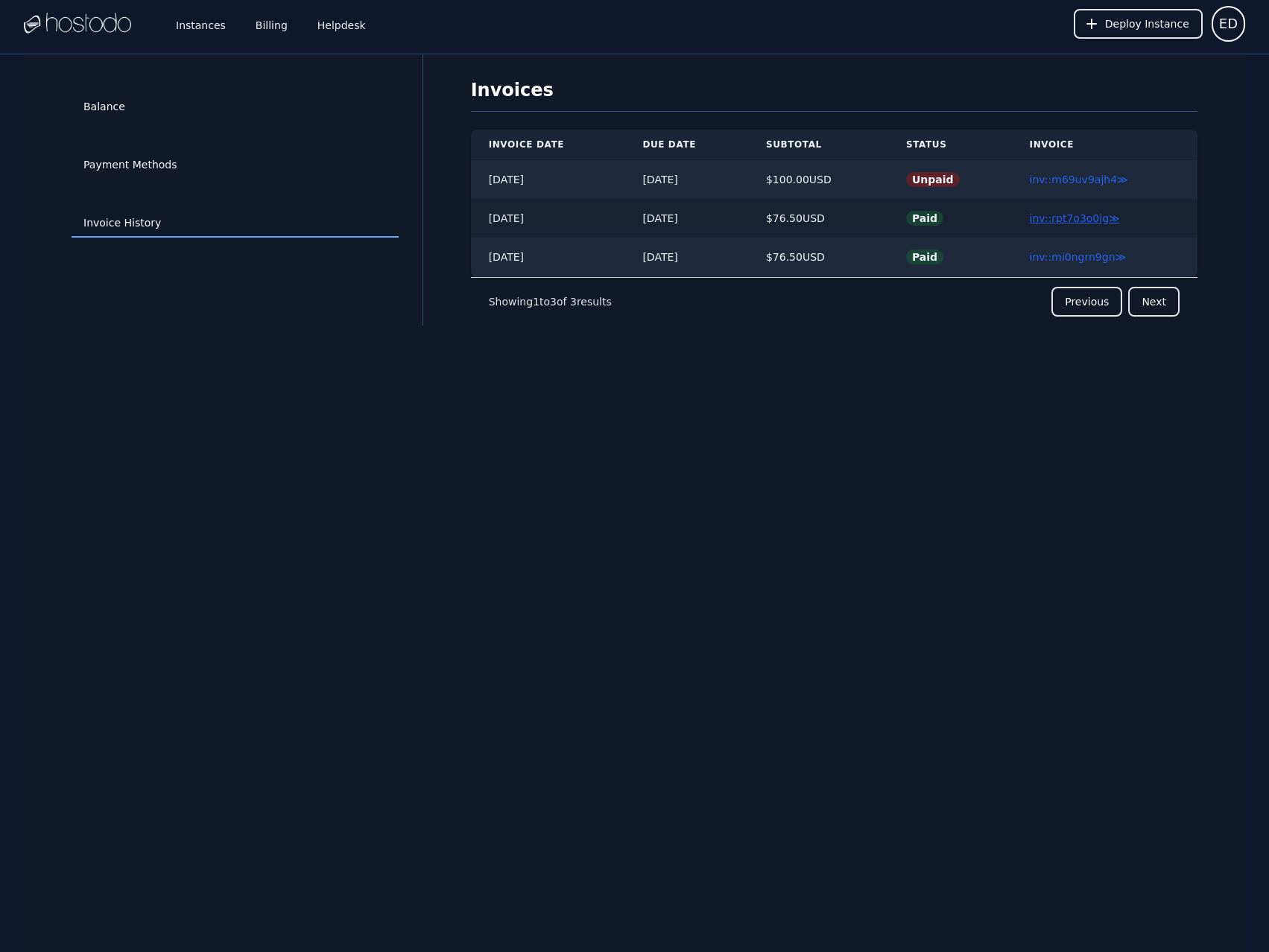
click at [1081, 216] on link "inv::rpt7o3o0jg ≫" at bounding box center [1075, 218] width 90 height 12
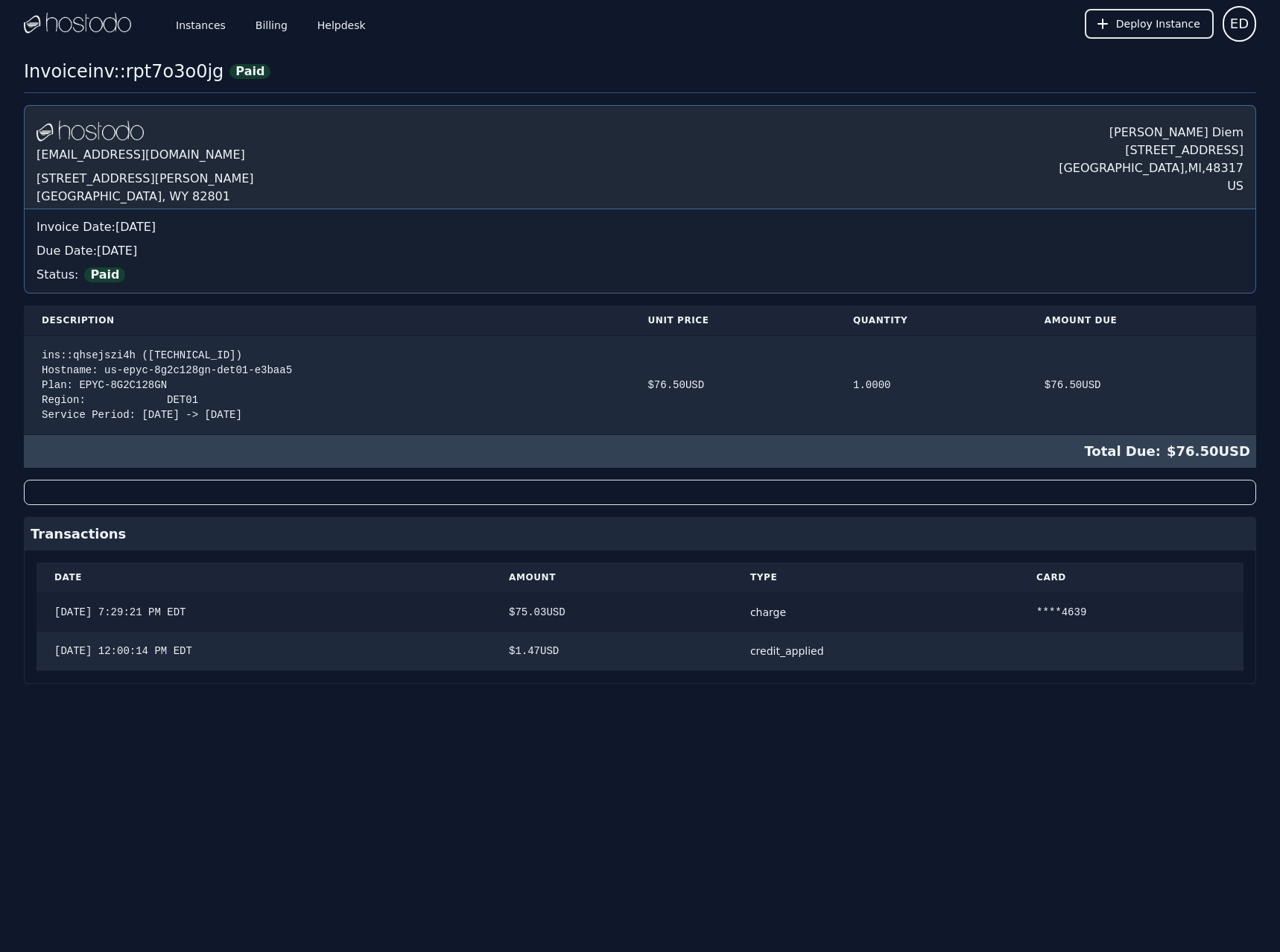
drag, startPoint x: 1100, startPoint y: 619, endPoint x: 411, endPoint y: 623, distance: 689.0
click at [413, 623] on tr "[DATE] 7:29:21 PM EDT $ 75.03 USD charge ****4639" at bounding box center [640, 613] width 1207 height 40
click at [408, 624] on td "[DATE] 7:29:21 PM EDT" at bounding box center [264, 613] width 455 height 40
click at [197, 24] on link "Instances" at bounding box center [200, 23] width 56 height 49
